Goal: Information Seeking & Learning: Learn about a topic

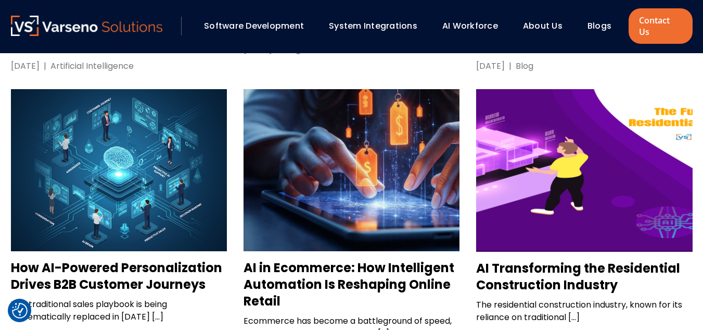
scroll to position [1562, 0]
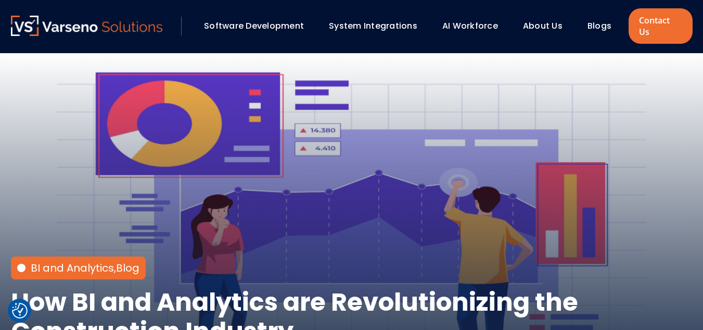
click at [1, 148] on div "BI and Analytics , Blog How BI and Analytics are Revolutionizing the Constructi…" at bounding box center [352, 222] width 703 height 338
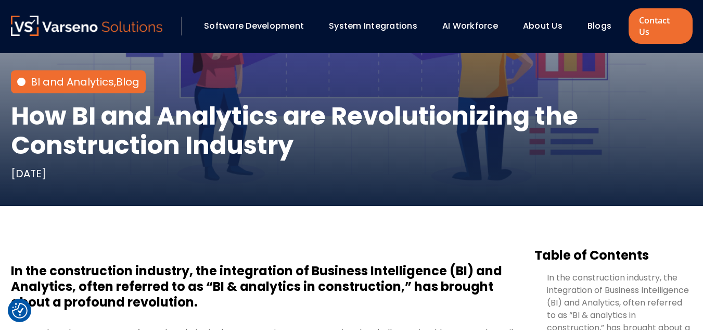
scroll to position [187, 0]
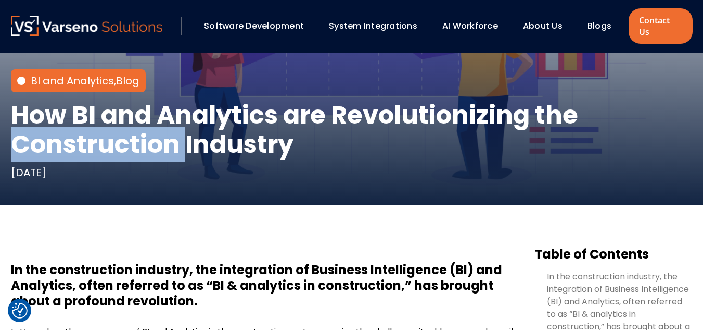
drag, startPoint x: 20, startPoint y: 141, endPoint x: 184, endPoint y: 128, distance: 164.5
click at [184, 128] on h1 "How BI and Analytics are Revolutionizing the Construction Industry" at bounding box center [352, 129] width 682 height 58
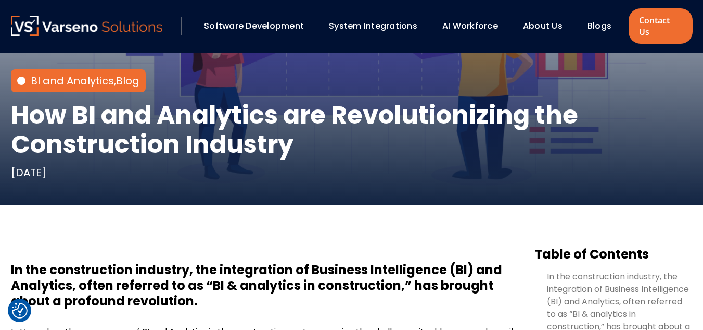
click at [184, 128] on h1 "How BI and Analytics are Revolutionizing the Construction Industry" at bounding box center [352, 129] width 682 height 58
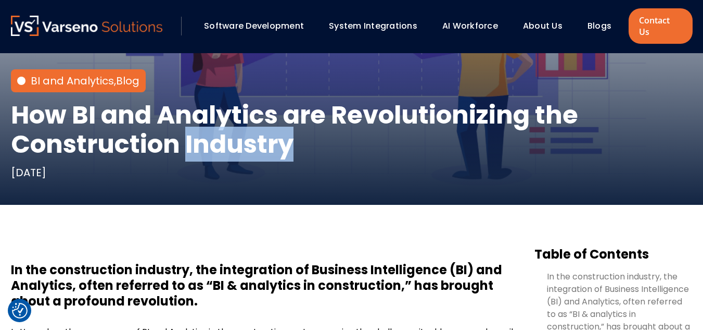
click at [184, 128] on h1 "How BI and Analytics are Revolutionizing the Construction Industry" at bounding box center [352, 129] width 682 height 58
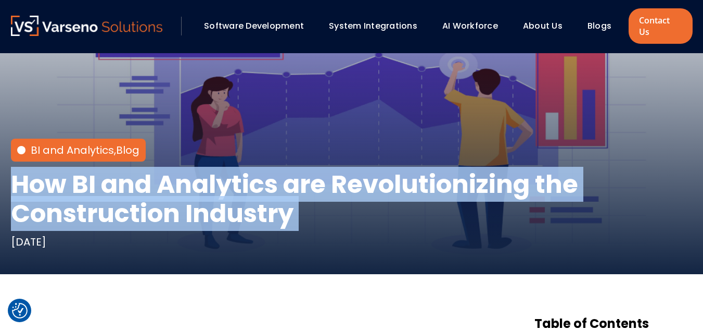
scroll to position [123, 0]
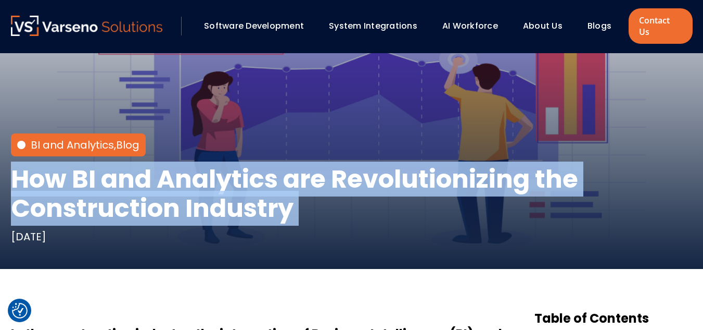
click at [141, 166] on h1 "How BI and Analytics are Revolutionizing the Construction Industry" at bounding box center [352, 194] width 682 height 58
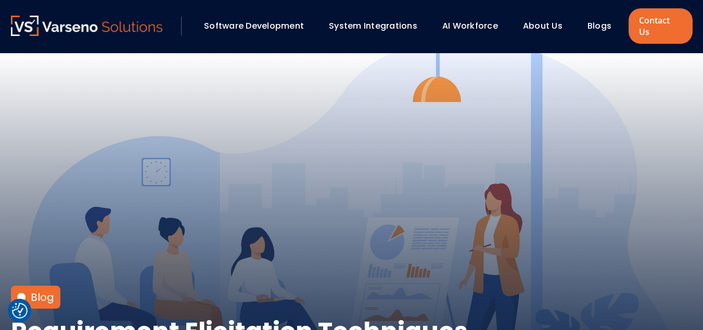
click at [30, 111] on div "Blog Requirement Elicitation Techniques [DATE]" at bounding box center [352, 222] width 703 height 338
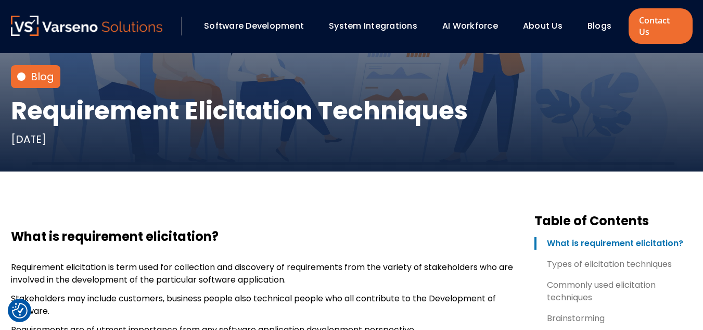
scroll to position [156, 0]
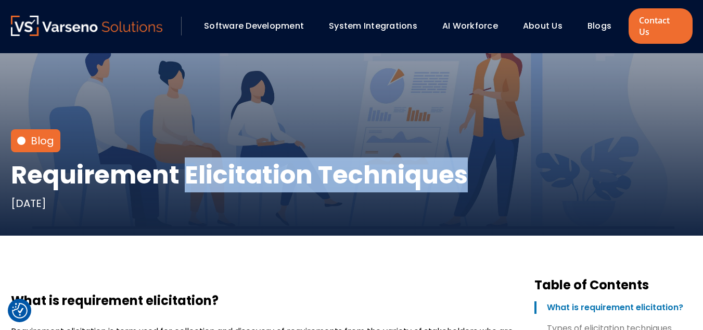
drag, startPoint x: 185, startPoint y: 159, endPoint x: 462, endPoint y: 160, distance: 276.5
click at [462, 160] on h1 "Requirement Elicitation Techniques" at bounding box center [239, 174] width 457 height 29
copy h1 "Elicitation Techniques"
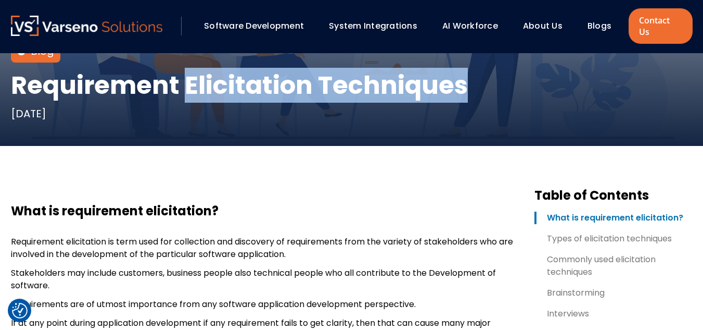
scroll to position [260, 0]
